Goal: Information Seeking & Learning: Learn about a topic

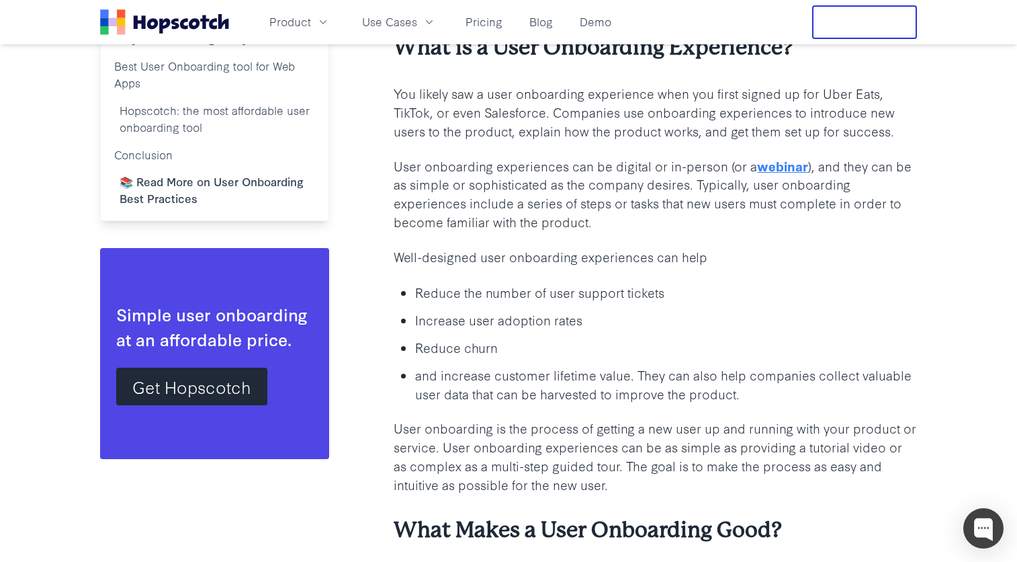
scroll to position [992, 0]
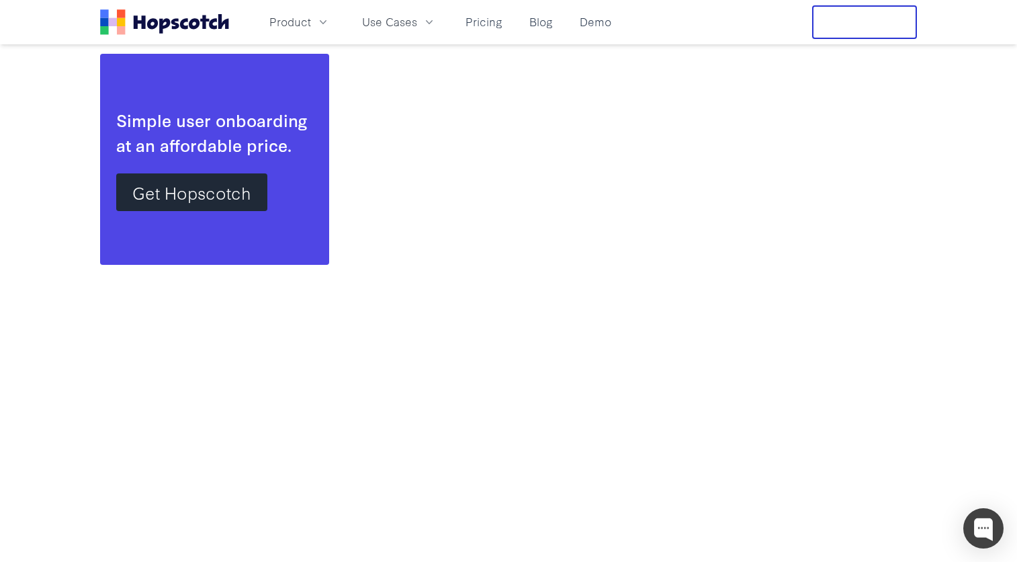
scroll to position [2281, 0]
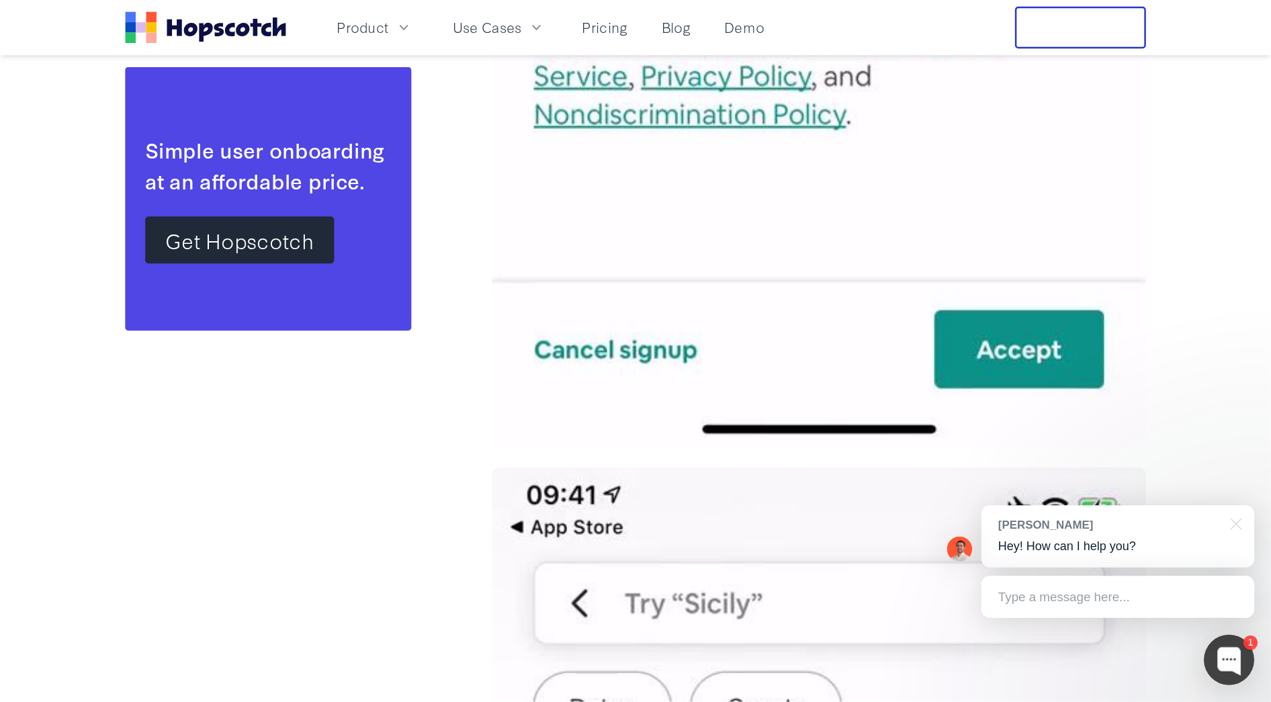
scroll to position [11115, 0]
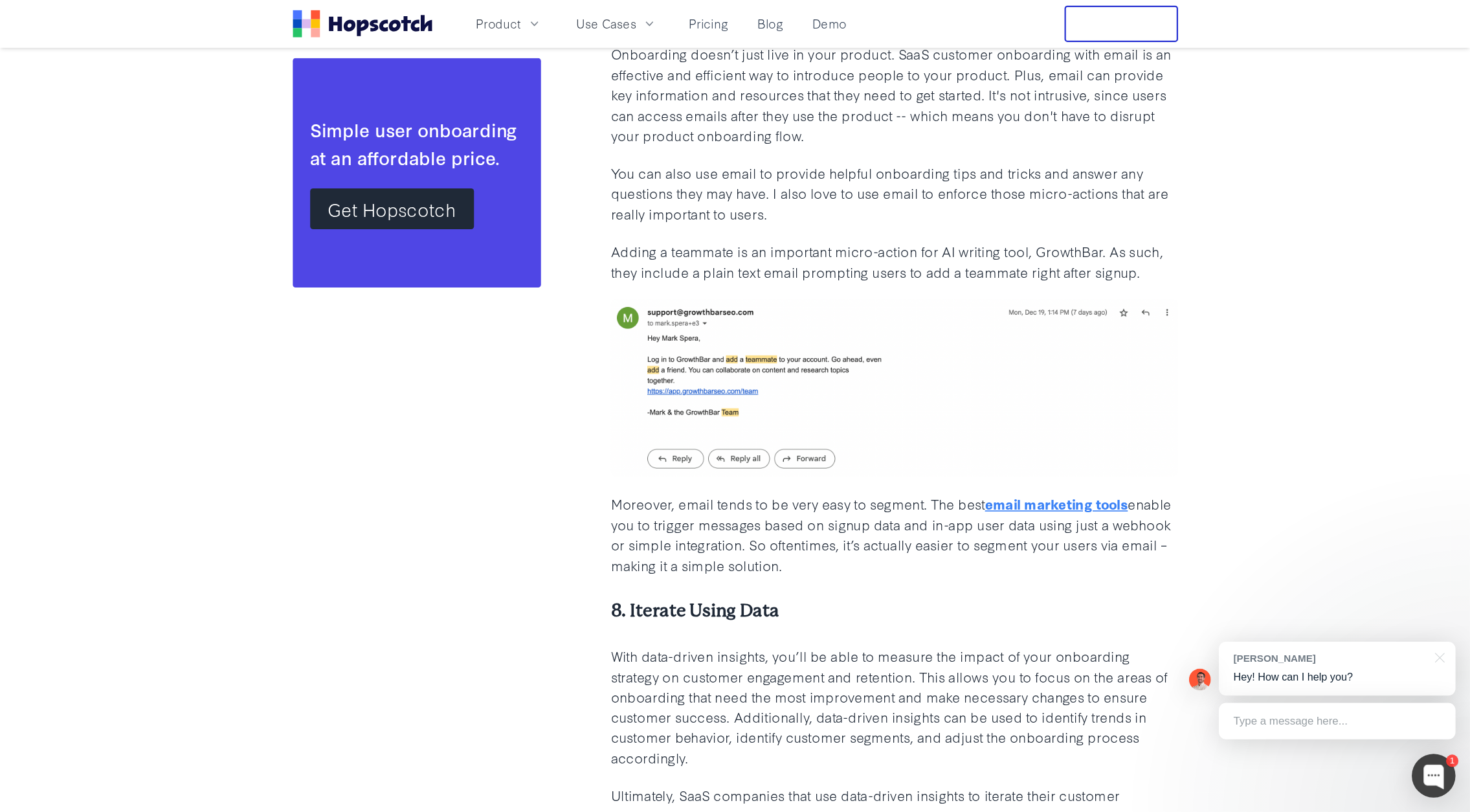
scroll to position [5815, 0]
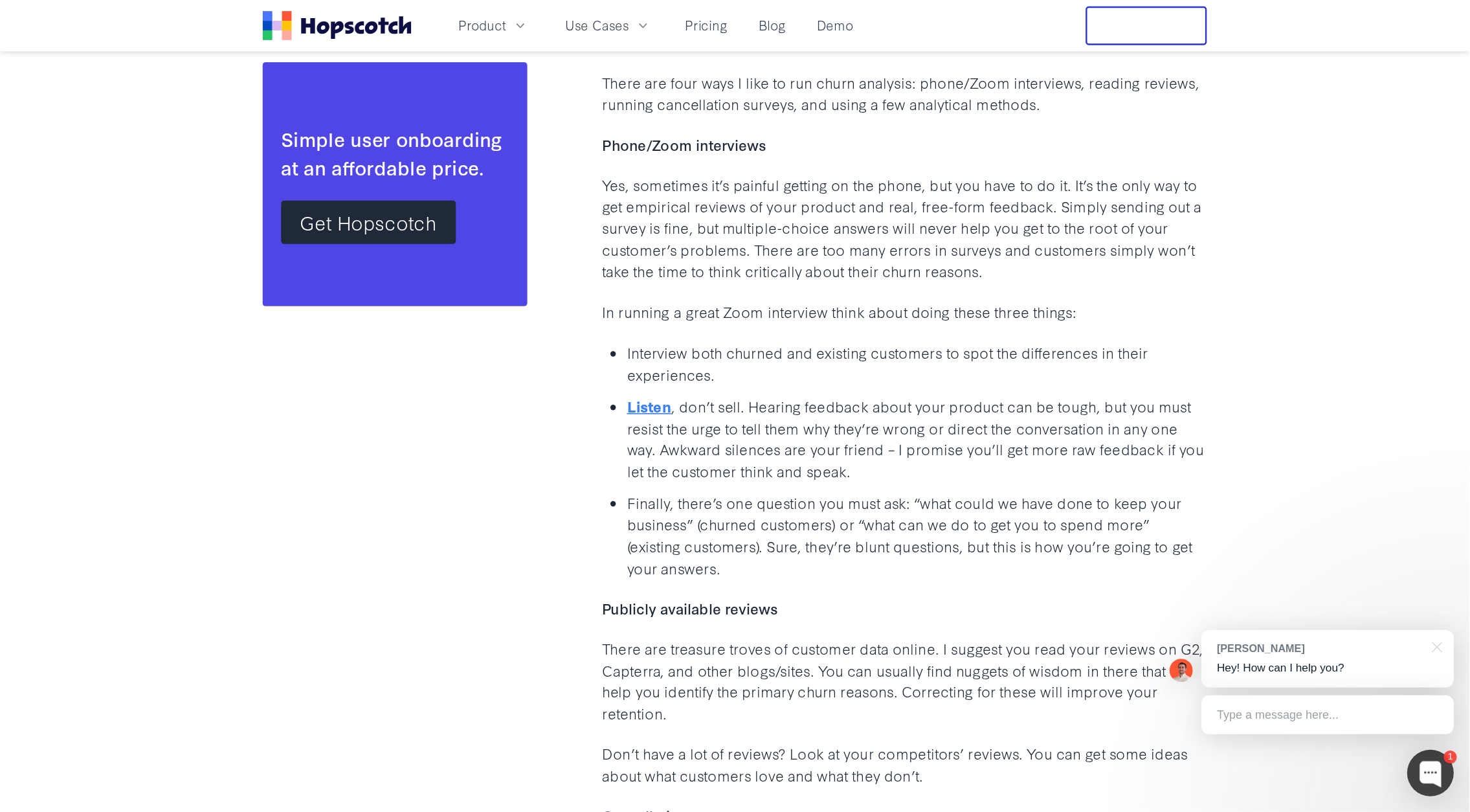
scroll to position [2156, 0]
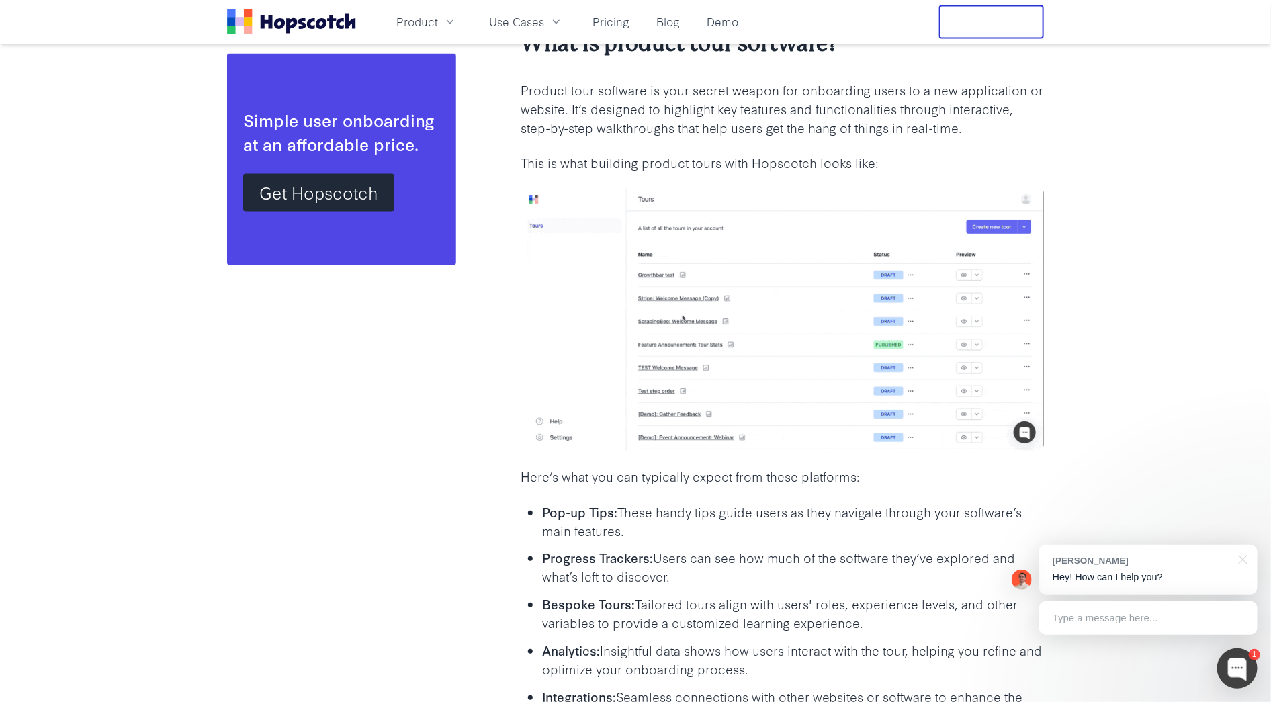
scroll to position [1133, 0]
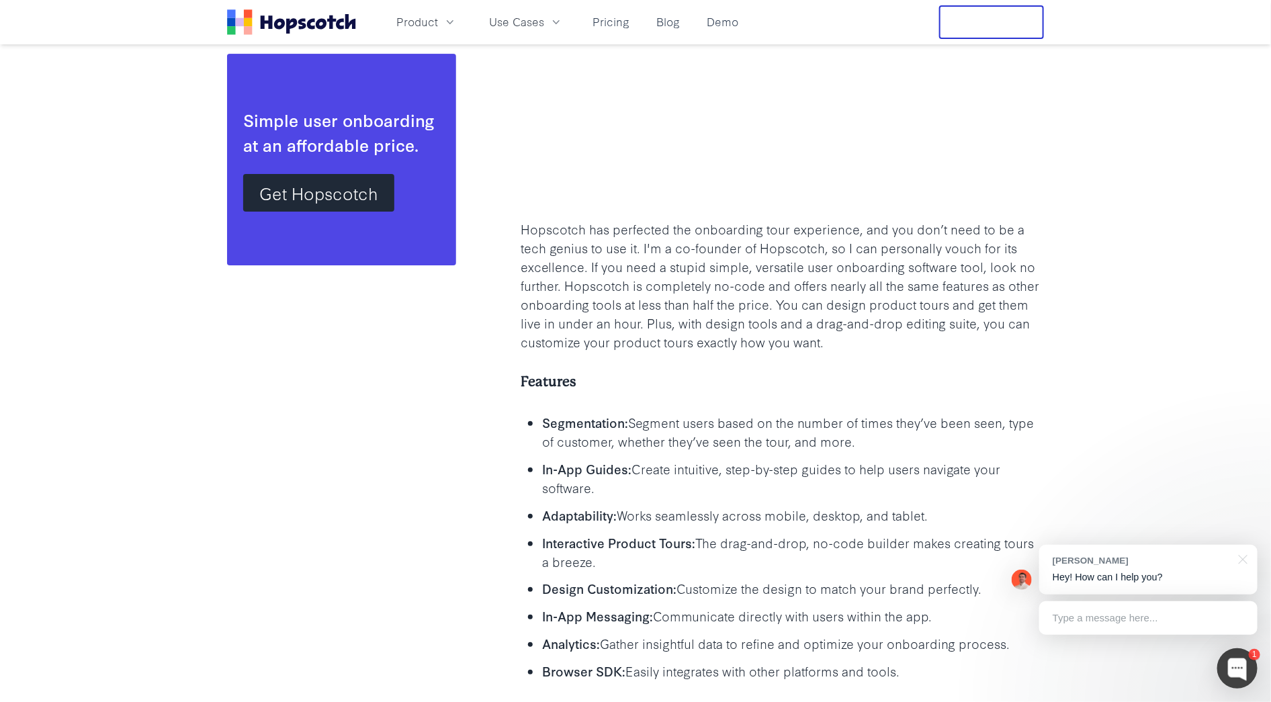
scroll to position [2317, 0]
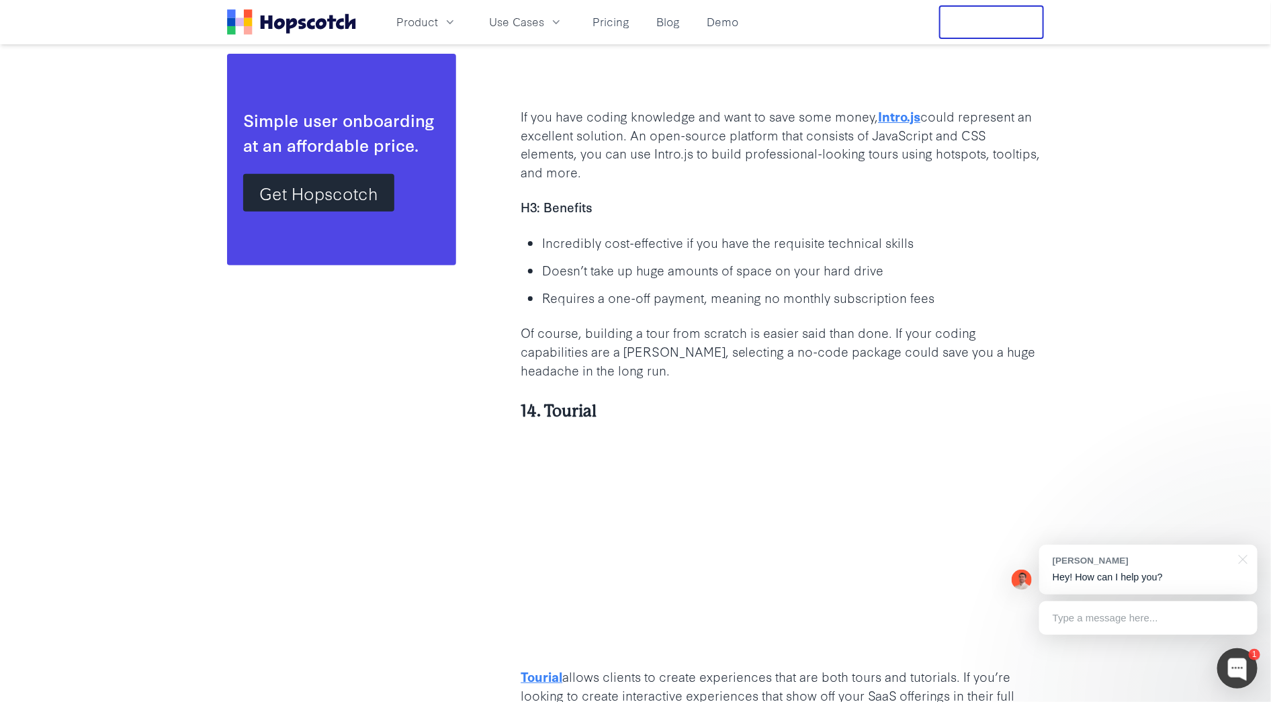
scroll to position [10439, 0]
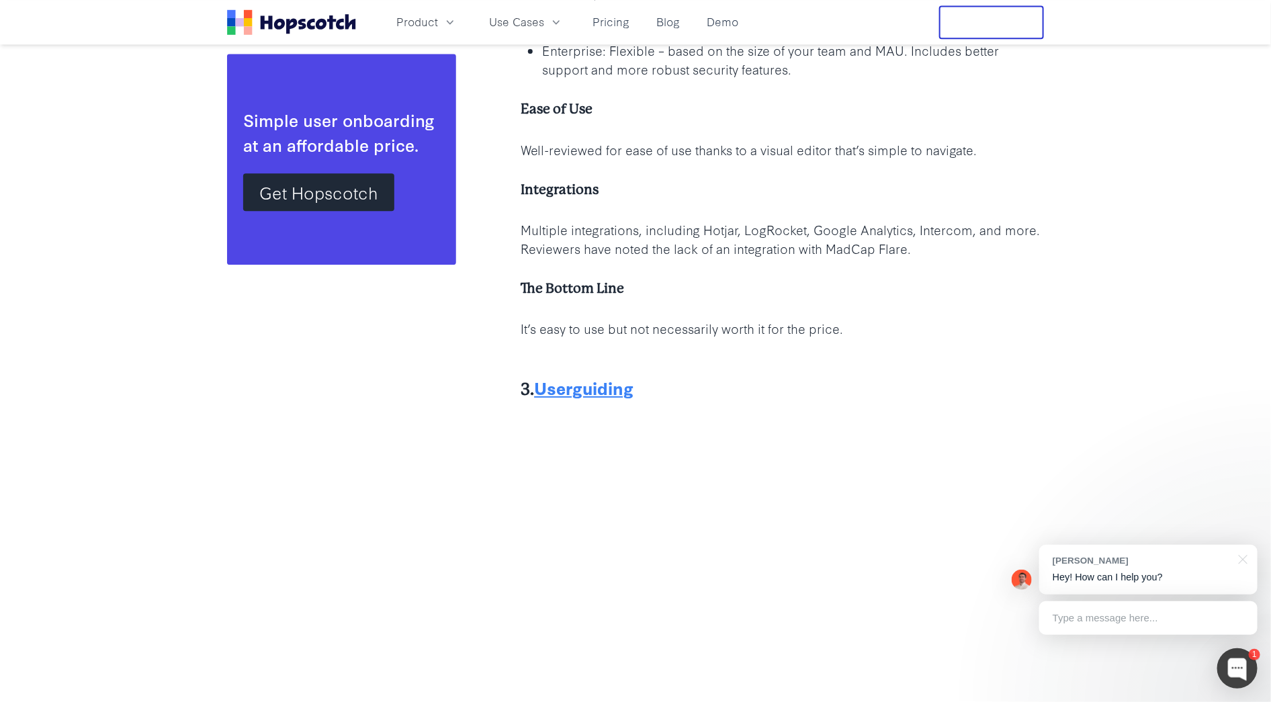
scroll to position [4107, 0]
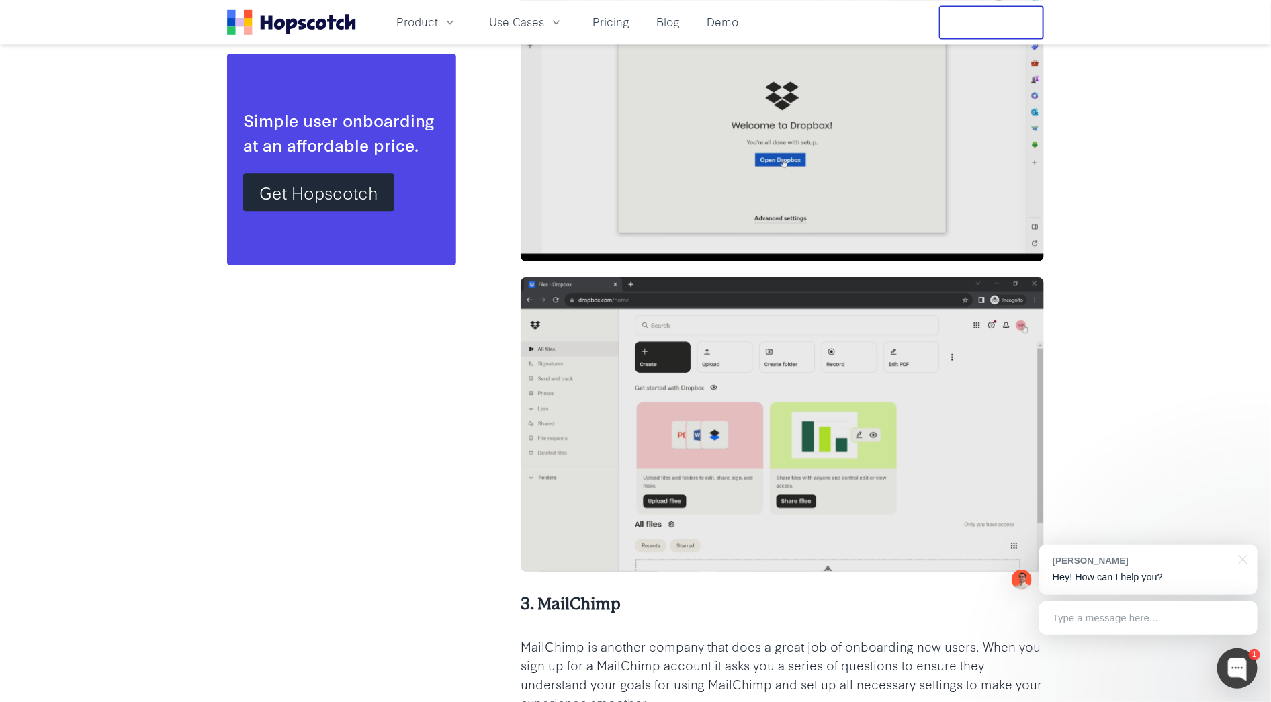
scroll to position [4010, 0]
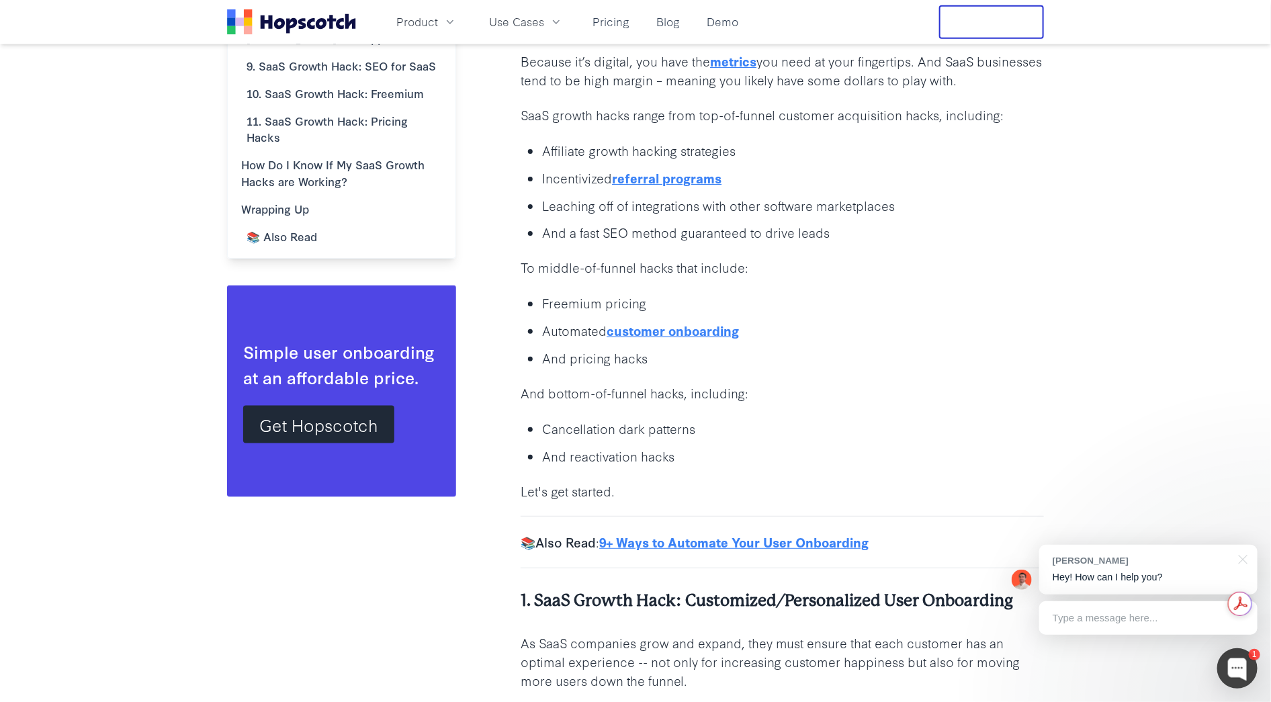
scroll to position [693, 0]
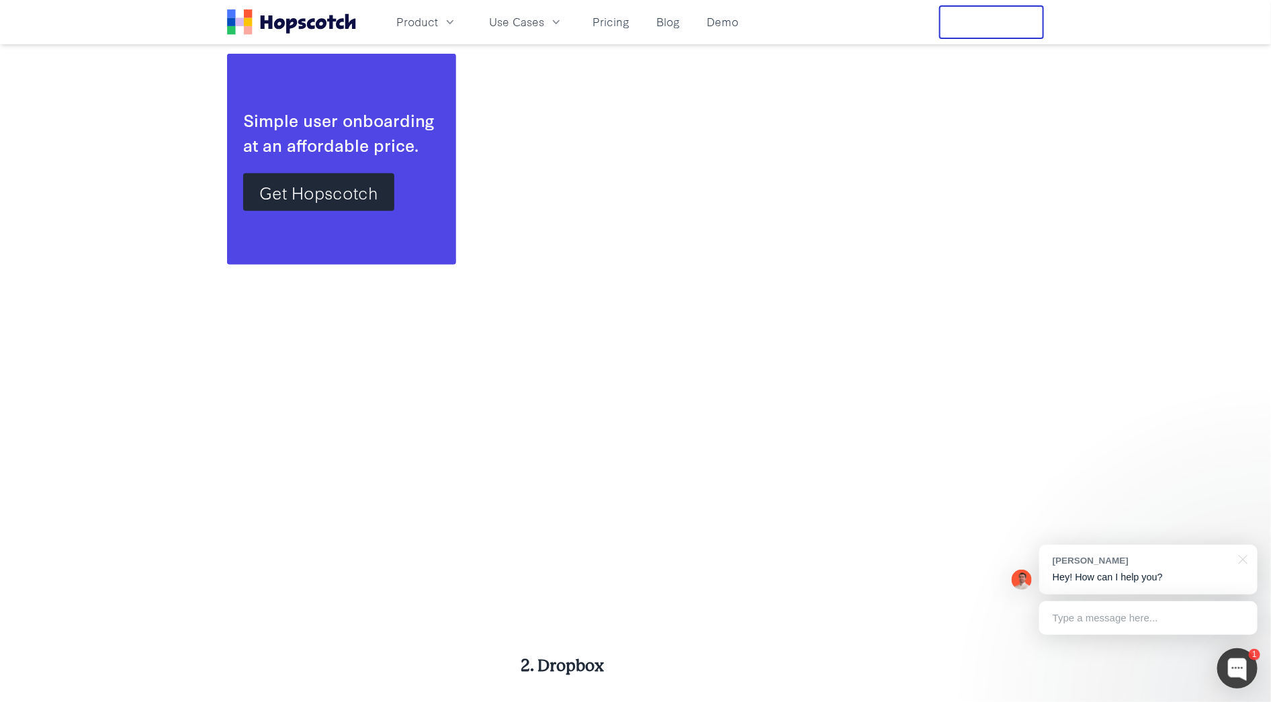
scroll to position [2877, 0]
